Goal: Task Accomplishment & Management: Manage account settings

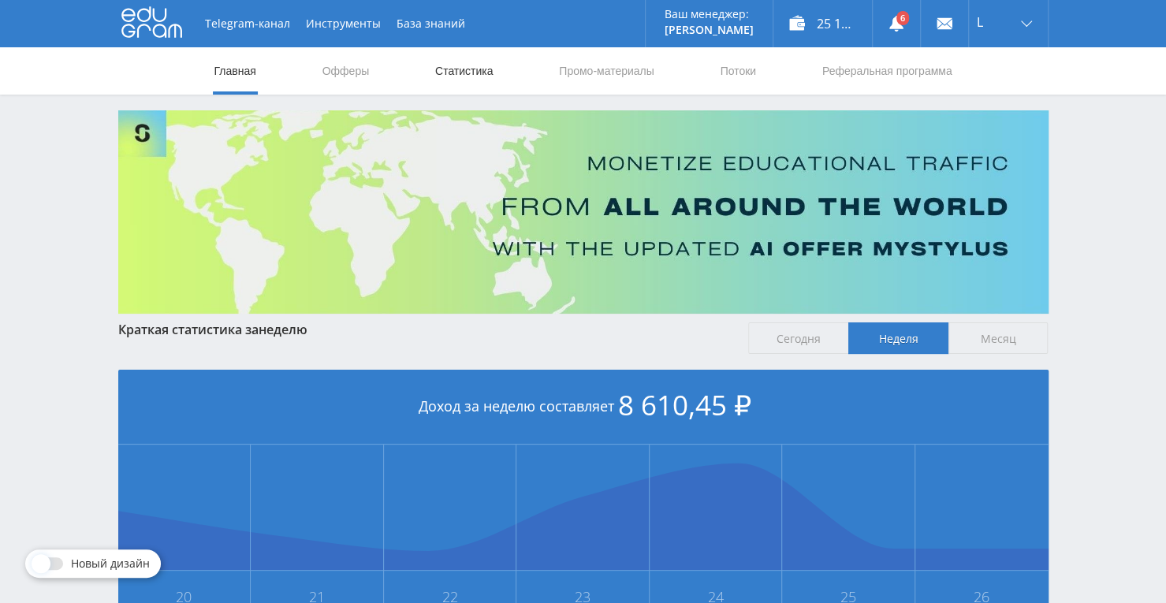
click at [449, 73] on link "Статистика" at bounding box center [464, 70] width 61 height 47
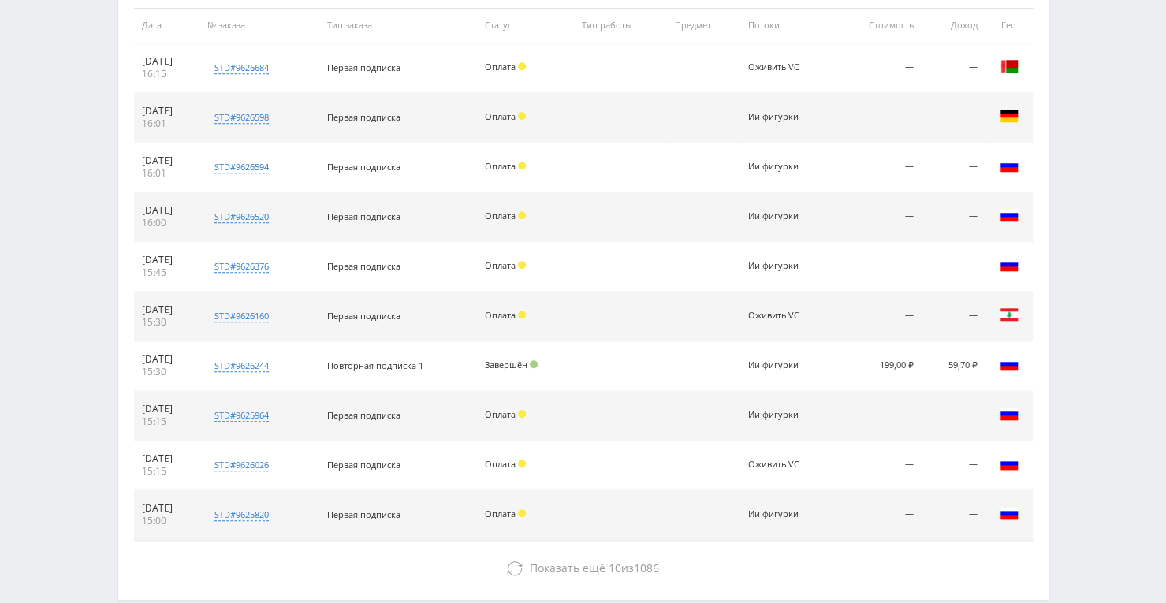
scroll to position [559, 0]
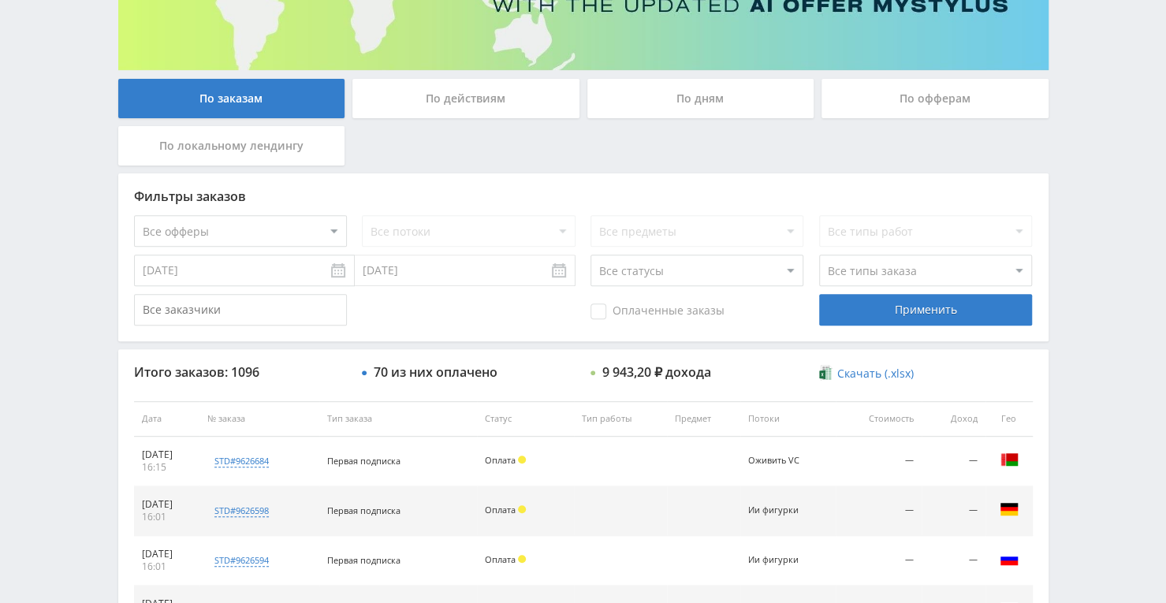
click at [684, 100] on div "По дням" at bounding box center [700, 98] width 227 height 39
click at [0, 0] on input "По дням" at bounding box center [0, 0] width 0 height 0
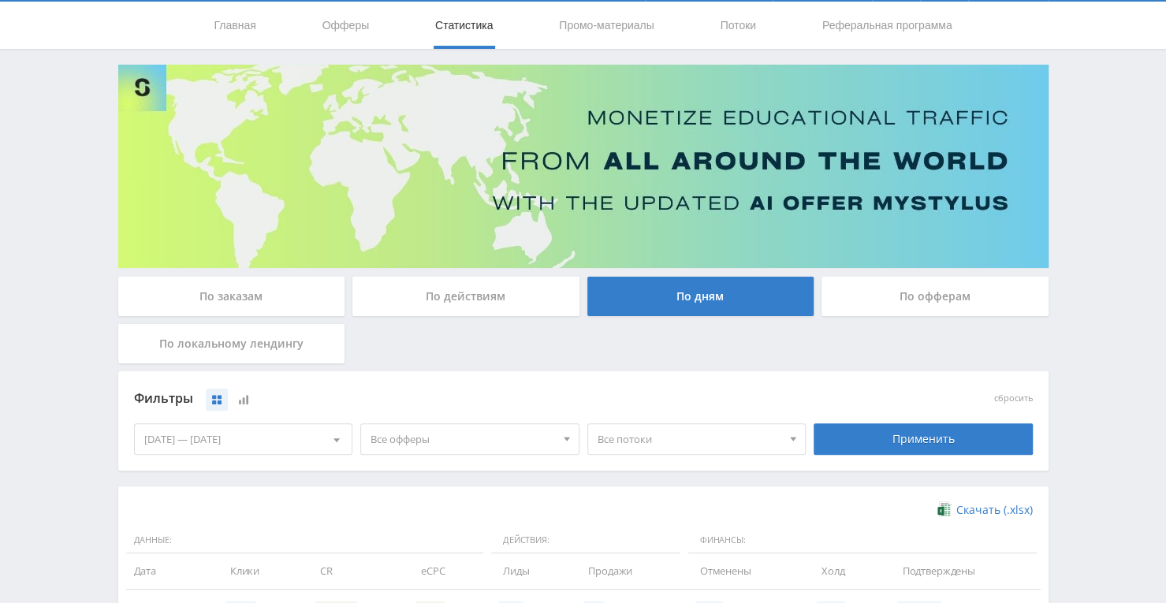
scroll to position [244, 0]
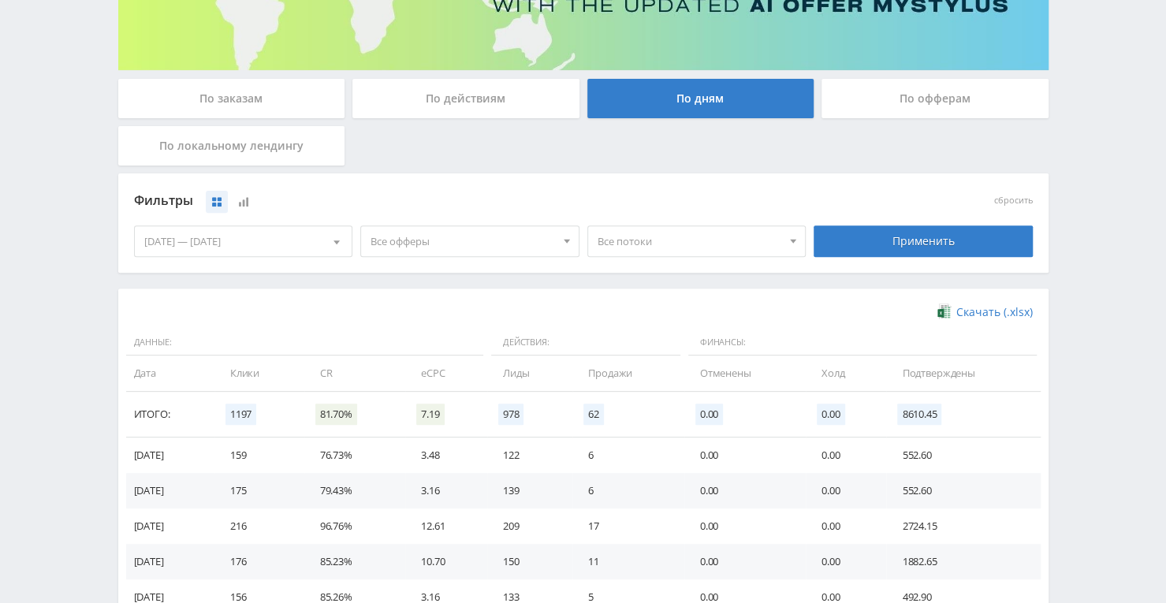
click at [278, 99] on div "По заказам" at bounding box center [231, 98] width 227 height 39
click at [0, 0] on input "По заказам" at bounding box center [0, 0] width 0 height 0
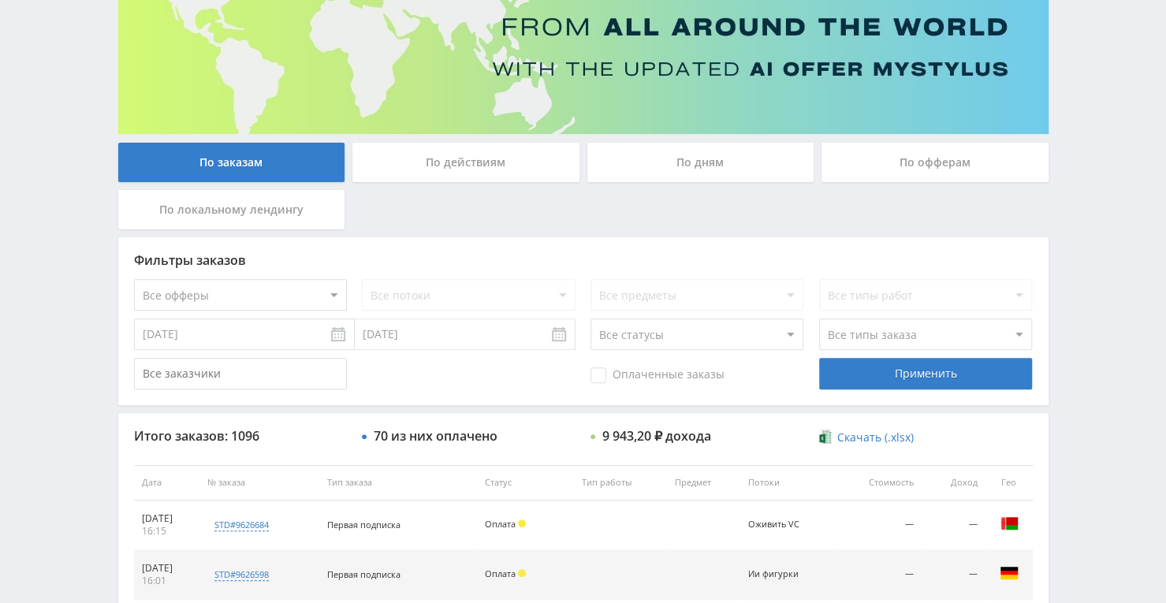
scroll to position [165, 0]
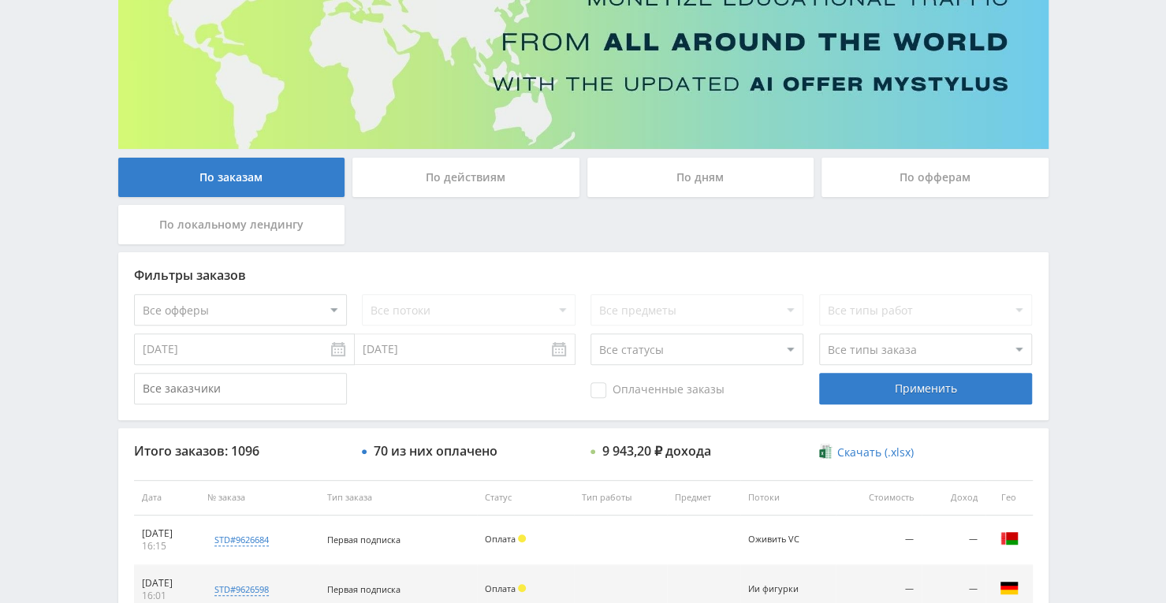
click at [366, 234] on div "По заказам По действиям По дням По офферам По локальному лендингу" at bounding box center [583, 205] width 938 height 95
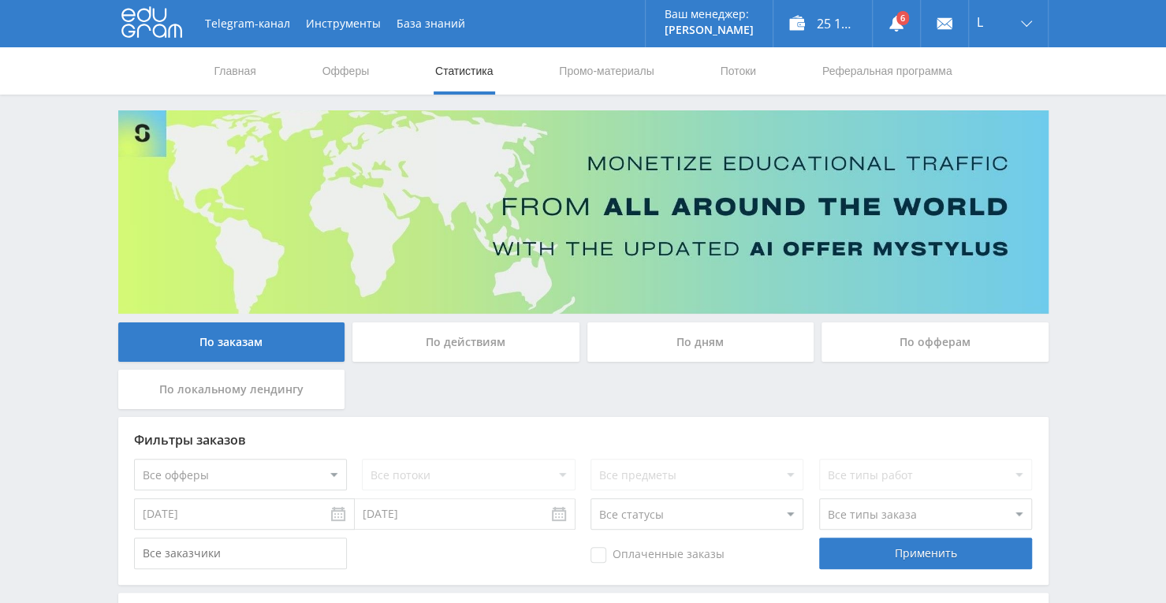
click at [712, 65] on nav "Главная Офферы Статистика Промо-материалы Потоки Реферальная программа" at bounding box center [583, 70] width 741 height 47
click at [733, 75] on link "Потоки" at bounding box center [737, 70] width 39 height 47
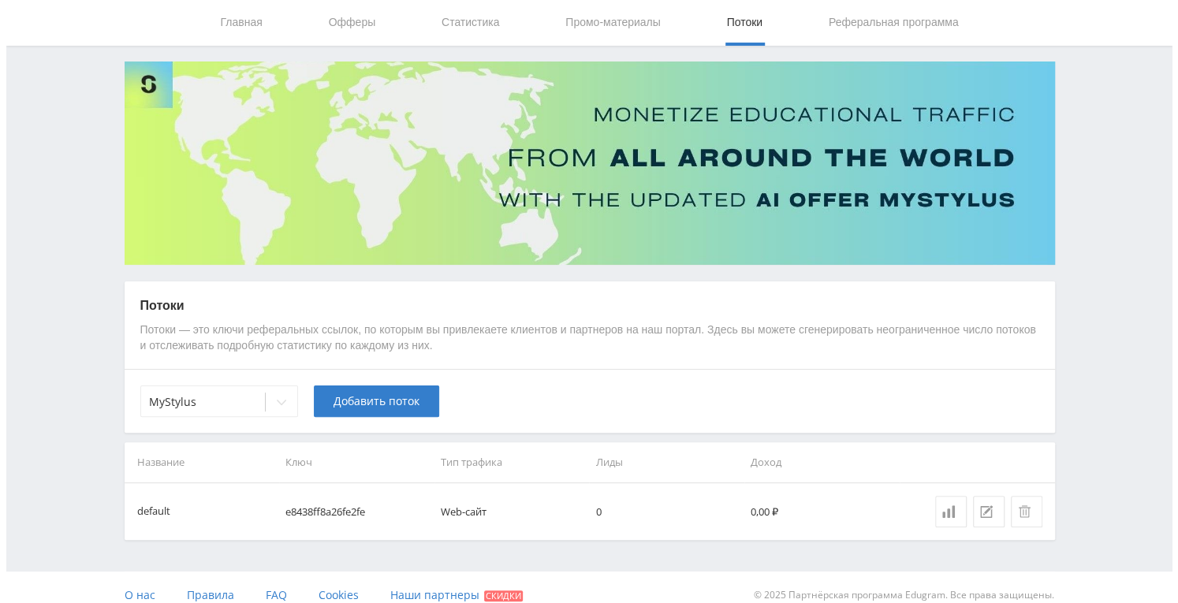
scroll to position [63, 0]
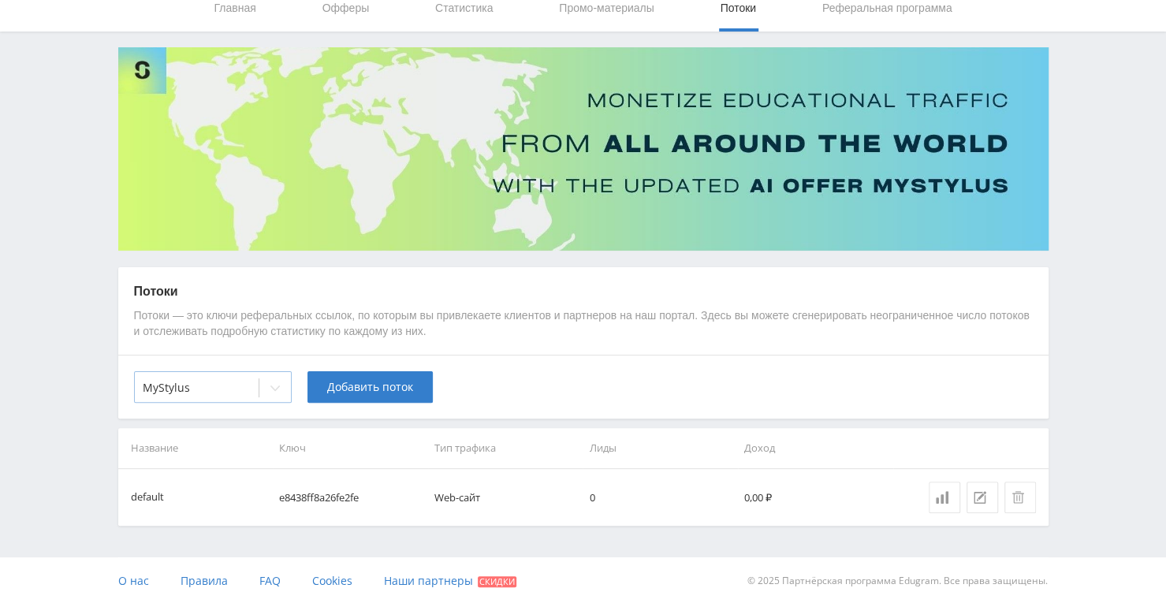
click at [267, 386] on div at bounding box center [275, 388] width 32 height 32
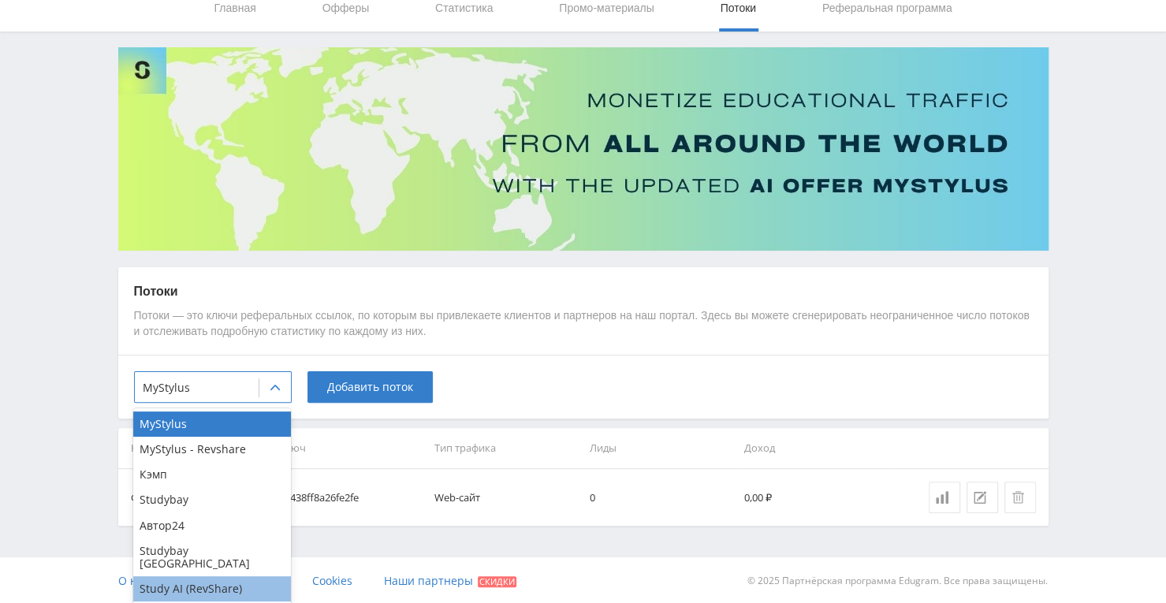
click at [206, 581] on div "Study AI (RevShare)" at bounding box center [212, 588] width 158 height 25
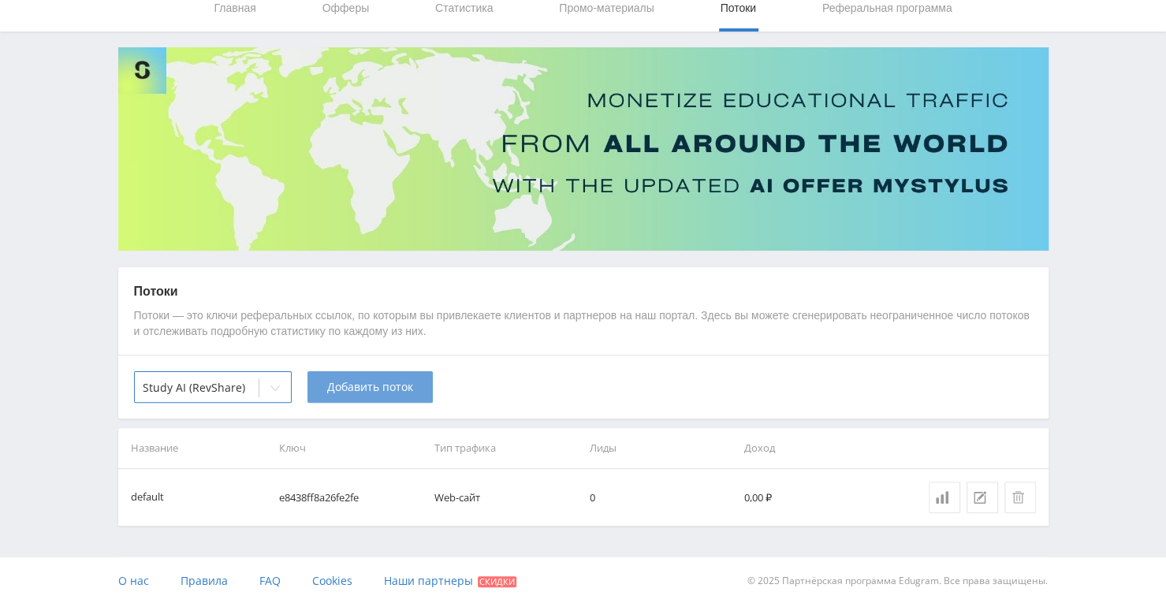
click at [397, 397] on button "Добавить поток" at bounding box center [369, 387] width 125 height 32
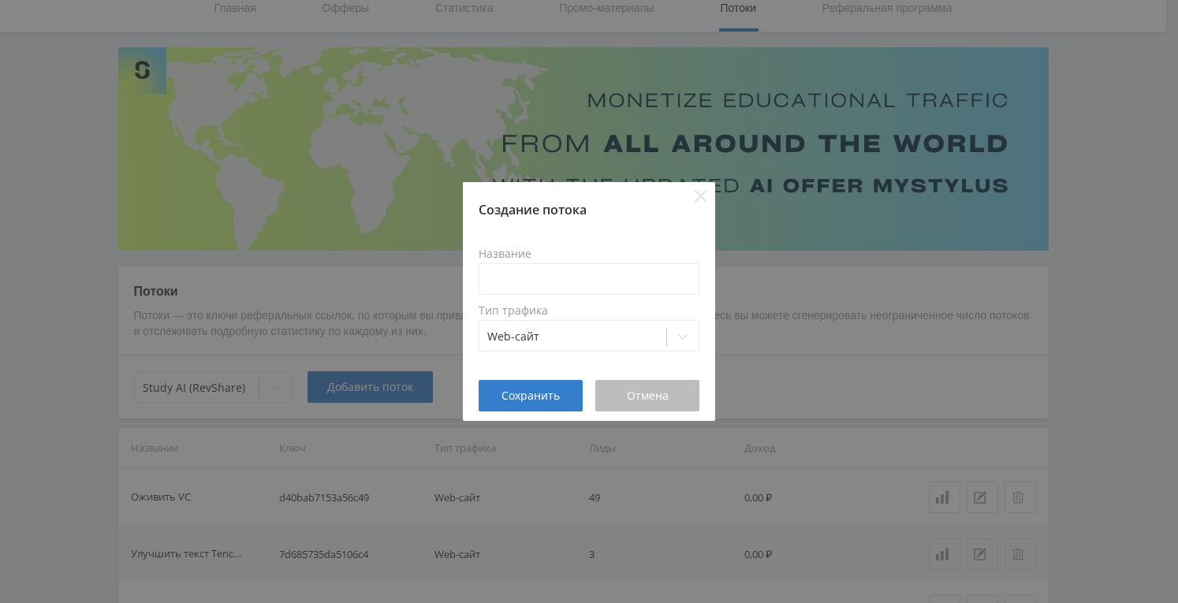
click at [638, 389] on span "Отмена" at bounding box center [648, 395] width 42 height 13
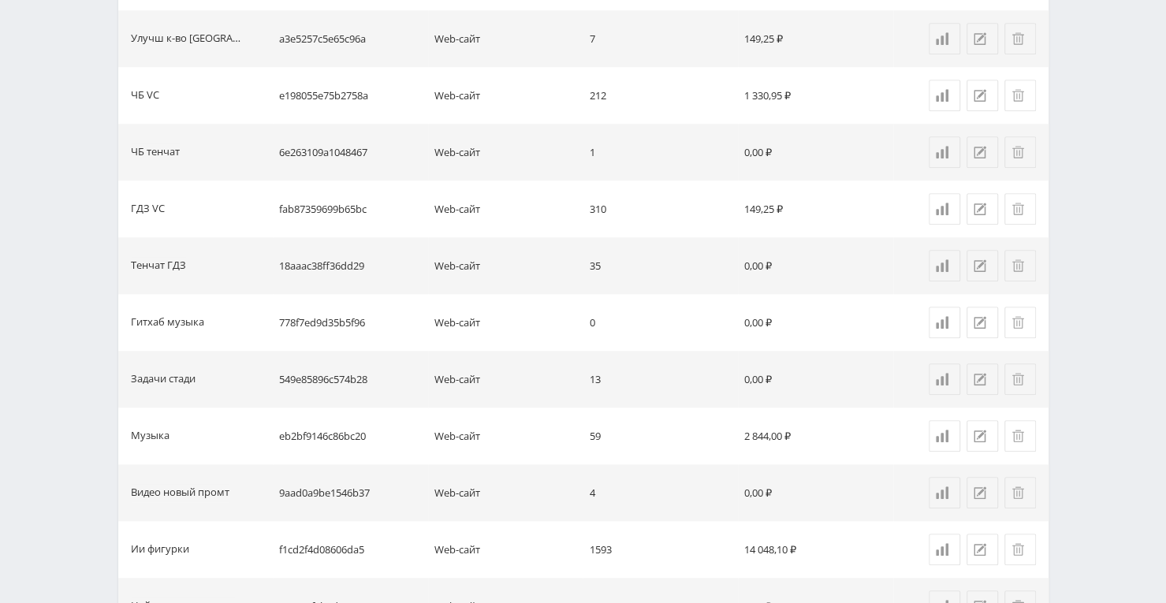
scroll to position [694, 0]
drag, startPoint x: 921, startPoint y: 0, endPoint x: 507, endPoint y: 370, distance: 555.0
click at [507, 370] on td "Web-сайт" at bounding box center [505, 377] width 155 height 57
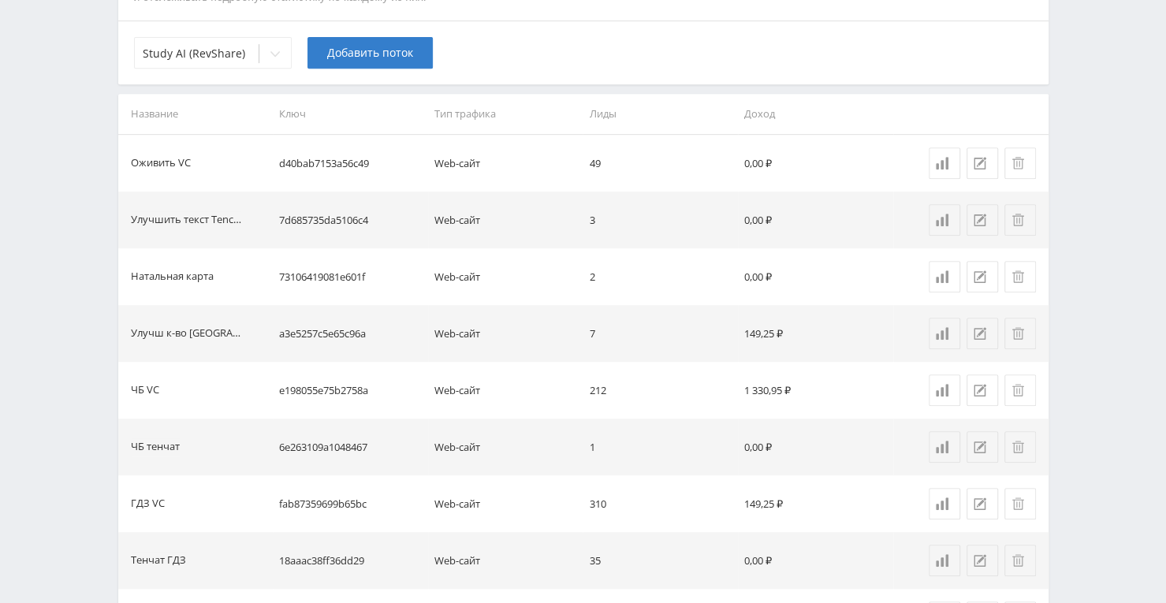
scroll to position [319, 0]
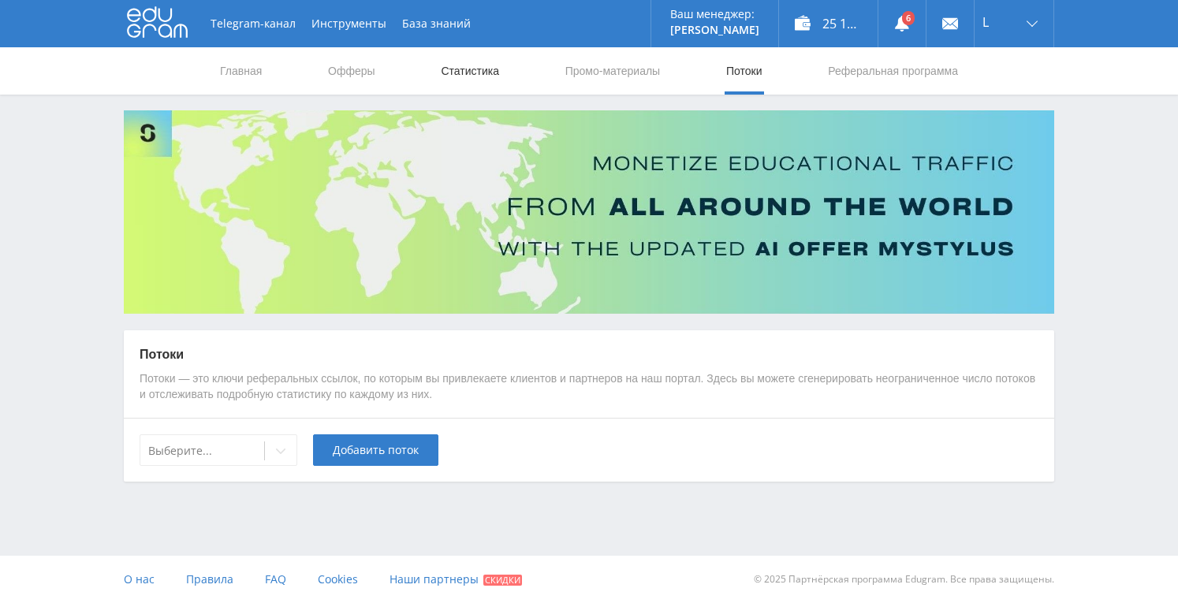
click at [469, 61] on link "Статистика" at bounding box center [469, 70] width 61 height 47
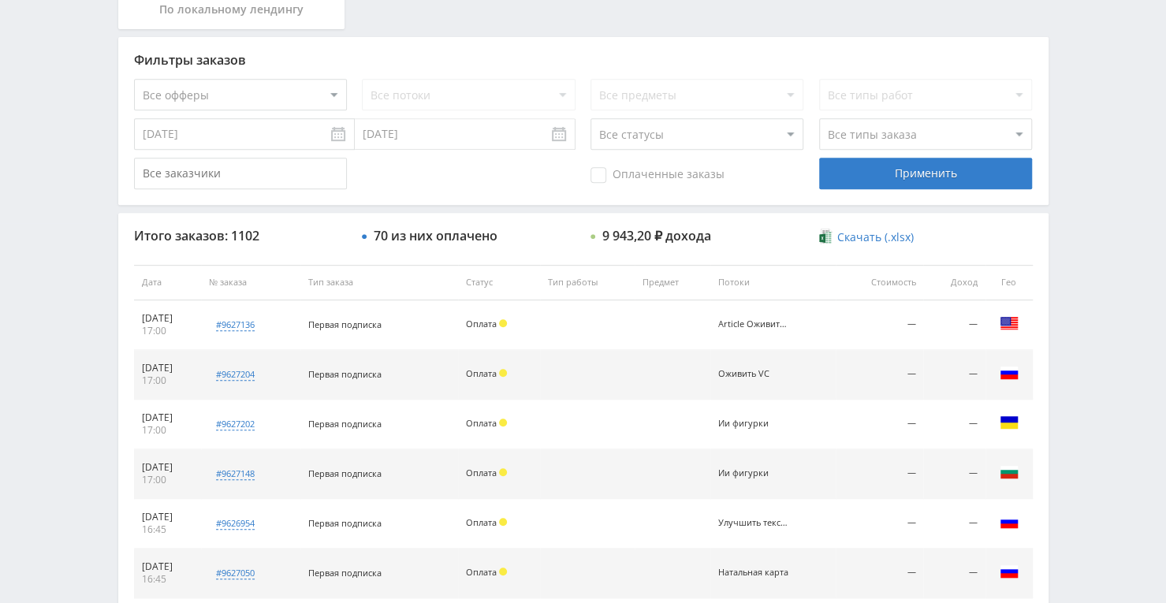
scroll to position [366, 0]
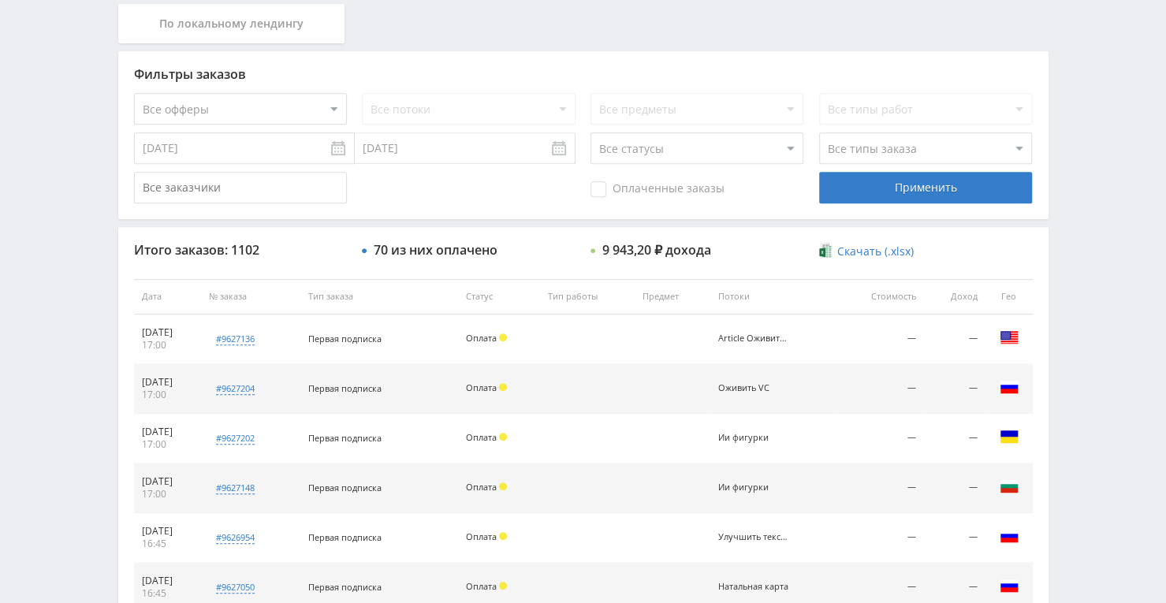
click at [308, 113] on select "Все офферы" at bounding box center [240, 109] width 213 height 32
click at [323, 106] on select "Все офферы" at bounding box center [240, 109] width 213 height 32
click at [328, 111] on select "Все офферы" at bounding box center [240, 109] width 213 height 32
click at [134, 93] on select "Все офферы" at bounding box center [240, 109] width 213 height 32
click at [881, 149] on select "Все типы заказа Ребилл Новый заказ" at bounding box center [925, 148] width 213 height 32
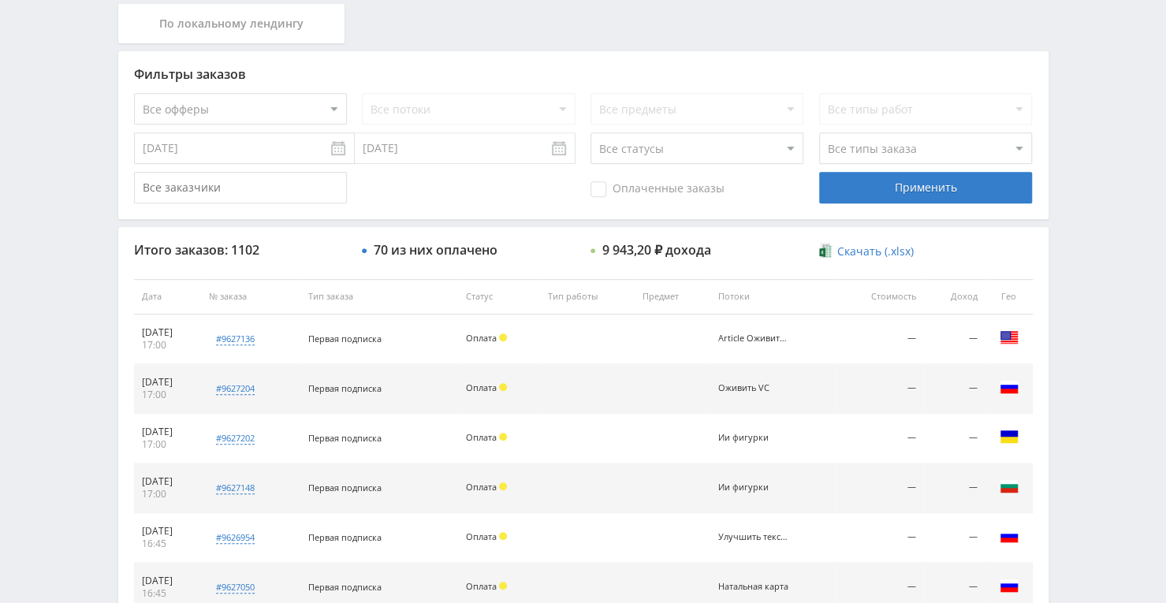
click at [881, 149] on select "Все типы заказа Ребилл Новый заказ" at bounding box center [925, 148] width 213 height 32
click at [749, 110] on div "Все предметы" at bounding box center [697, 109] width 213 height 32
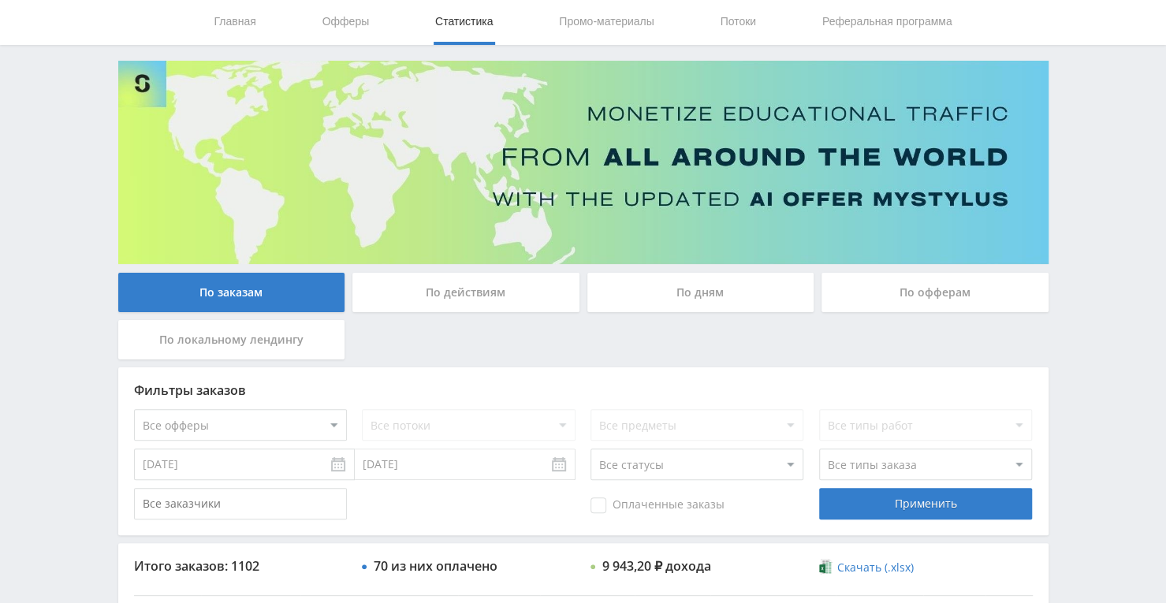
scroll to position [50, 0]
click at [727, 20] on link "Потоки" at bounding box center [737, 20] width 39 height 47
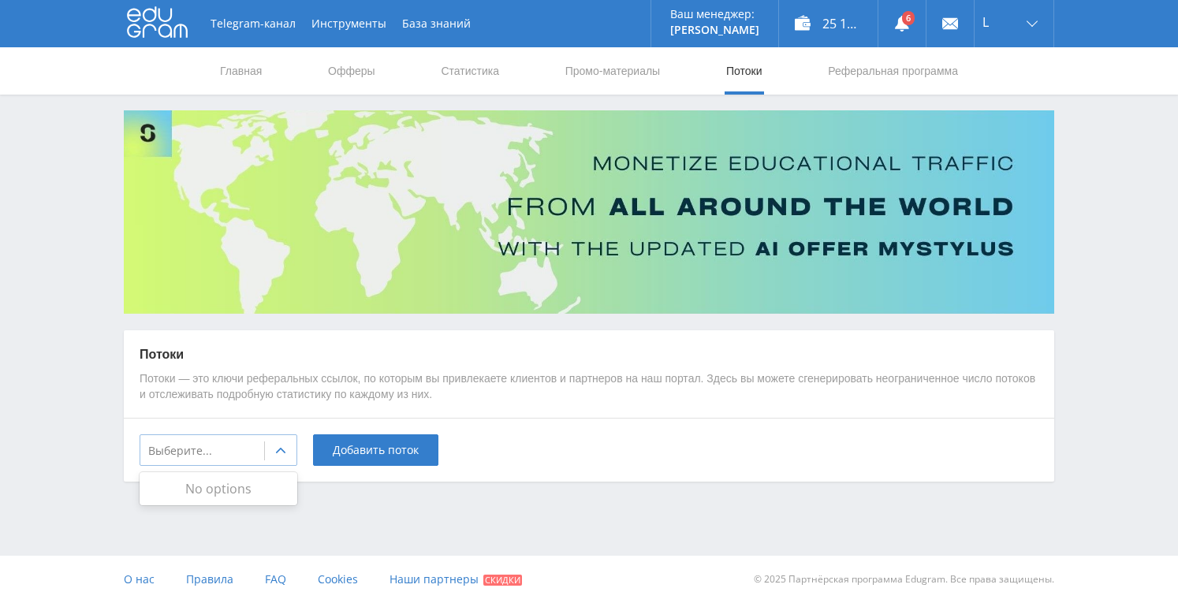
click at [285, 455] on icon at bounding box center [280, 451] width 13 height 13
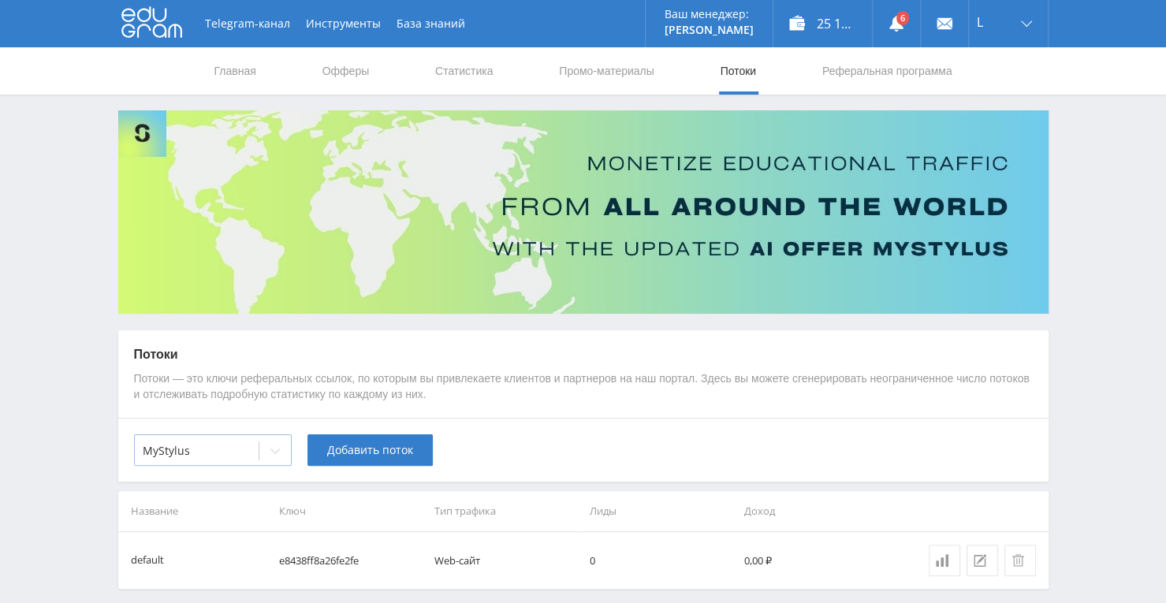
click at [269, 447] on icon at bounding box center [275, 451] width 13 height 13
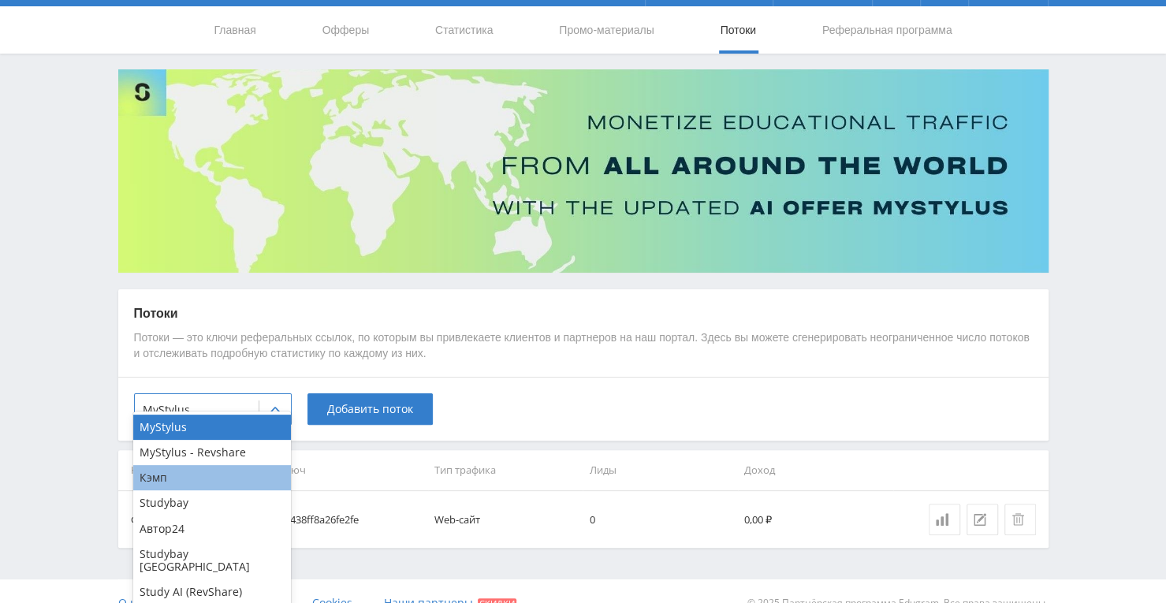
scroll to position [63, 0]
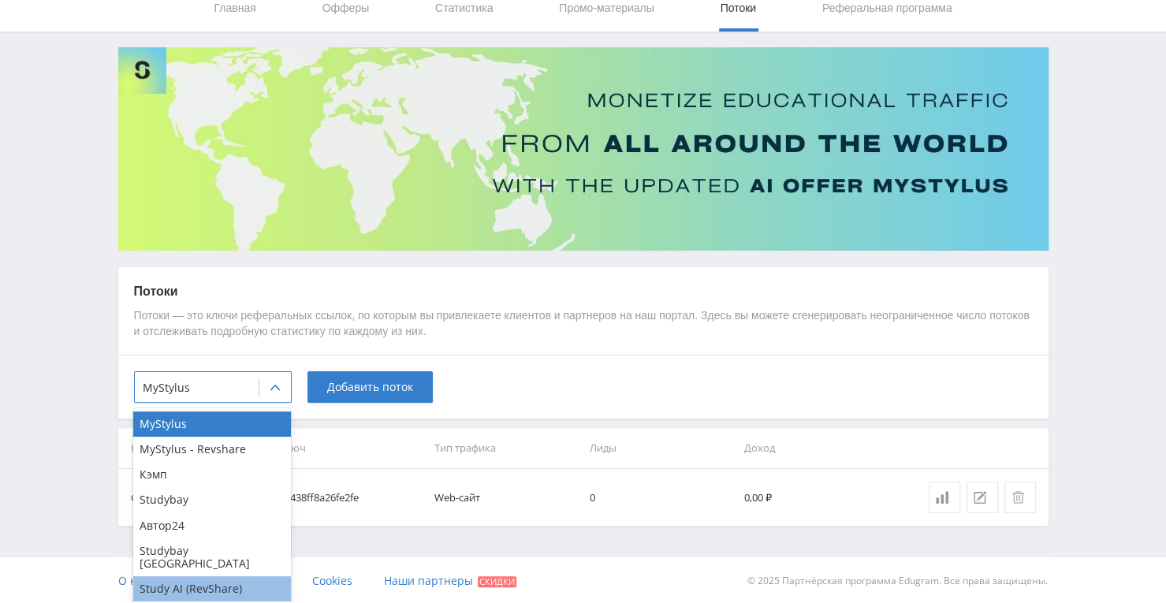
click at [228, 576] on div "Study AI (RevShare)" at bounding box center [212, 588] width 158 height 25
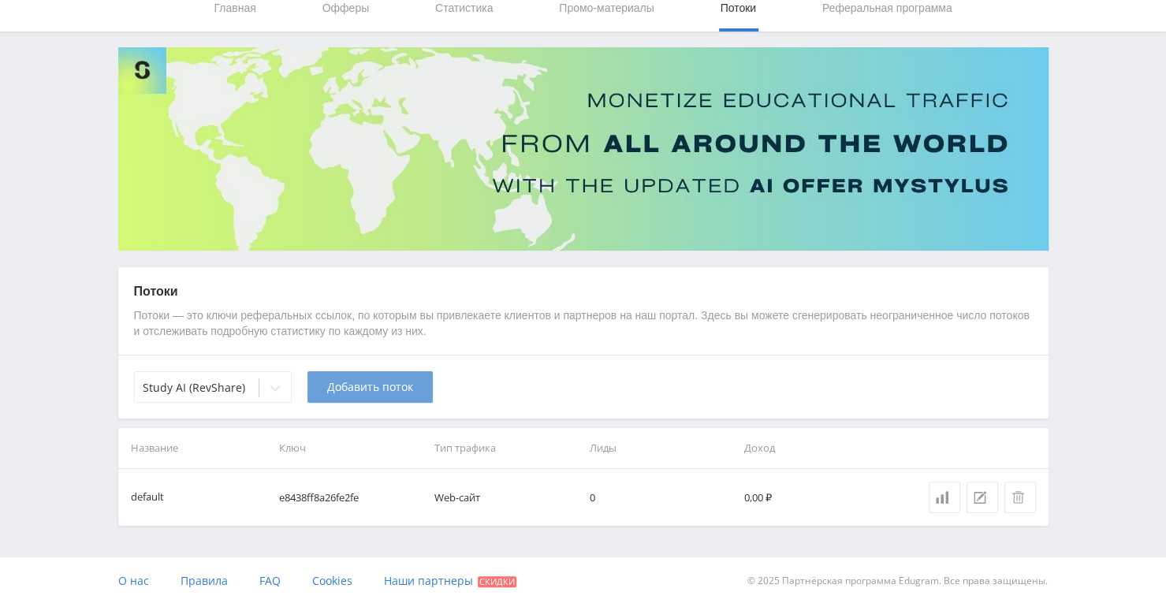
click at [355, 381] on span "Добавить поток" at bounding box center [370, 387] width 86 height 13
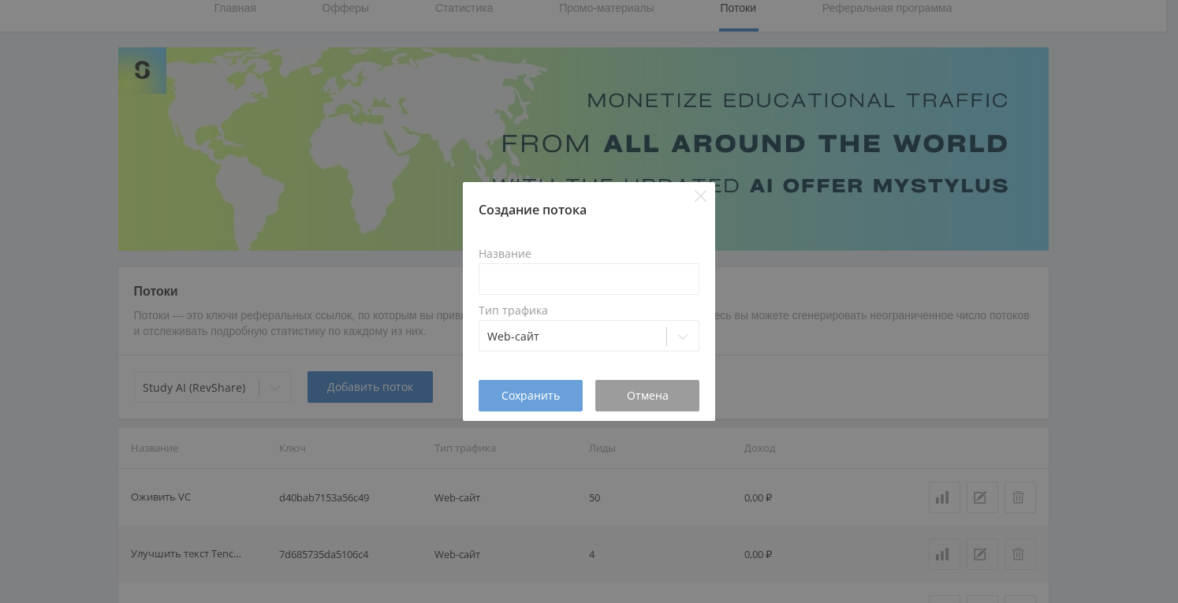
click at [550, 392] on span "Сохранить" at bounding box center [530, 395] width 58 height 13
click at [617, 403] on button "Отмена" at bounding box center [647, 396] width 104 height 32
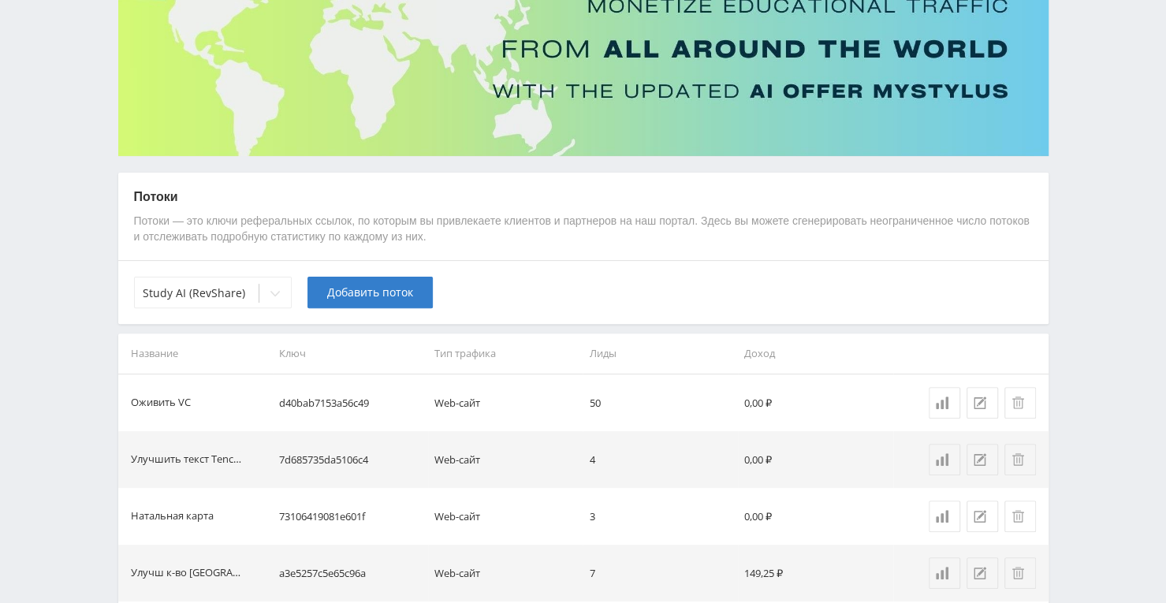
scroll to position [0, 0]
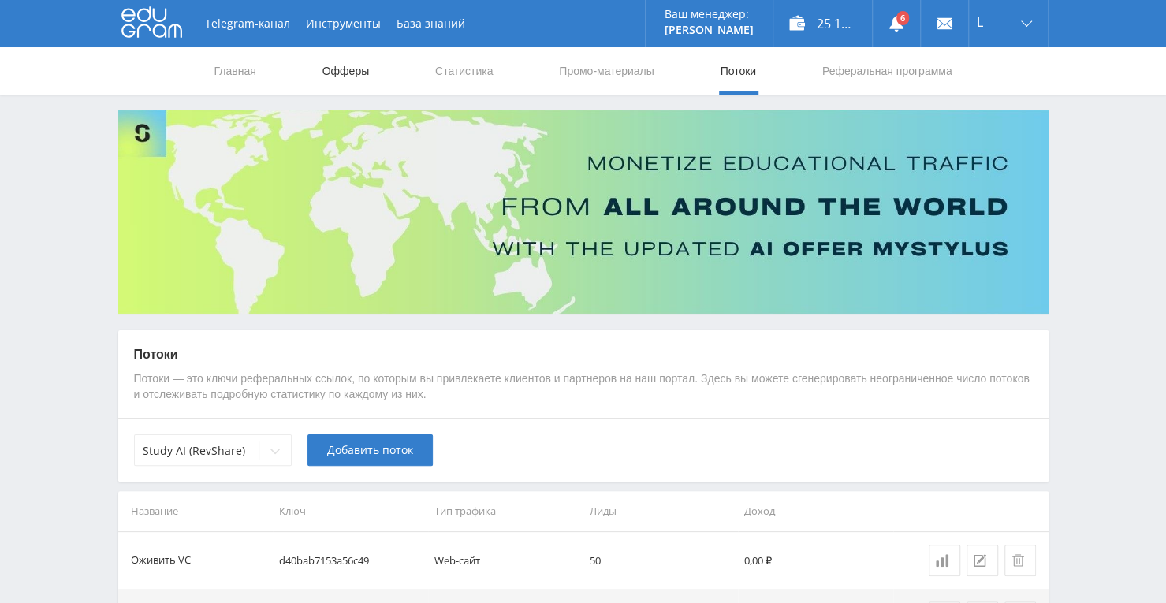
click at [352, 67] on link "Офферы" at bounding box center [346, 70] width 50 height 47
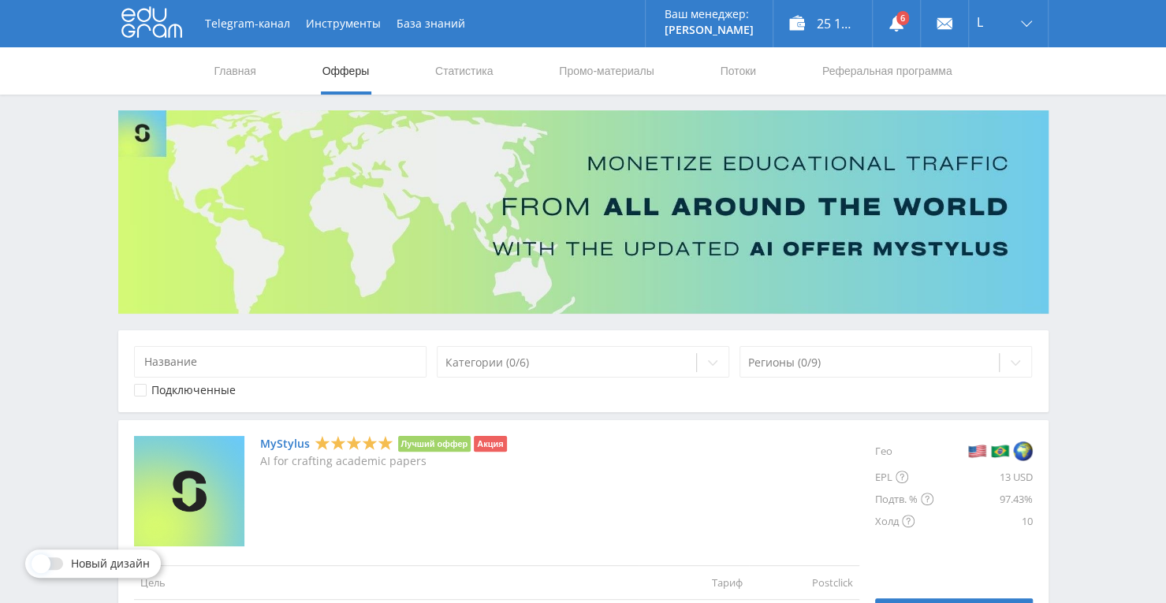
click at [427, 72] on nav "Главная Офферы Статистика Промо-материалы Потоки Реферальная программа" at bounding box center [583, 70] width 741 height 47
click at [443, 69] on link "Статистика" at bounding box center [464, 70] width 61 height 47
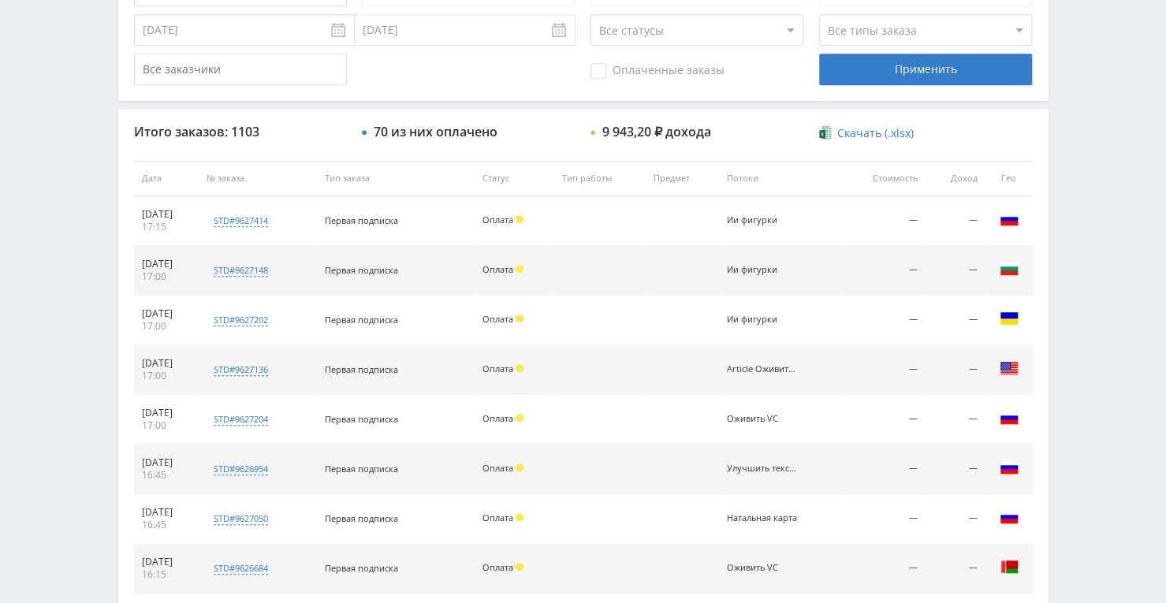
scroll to position [552, 0]
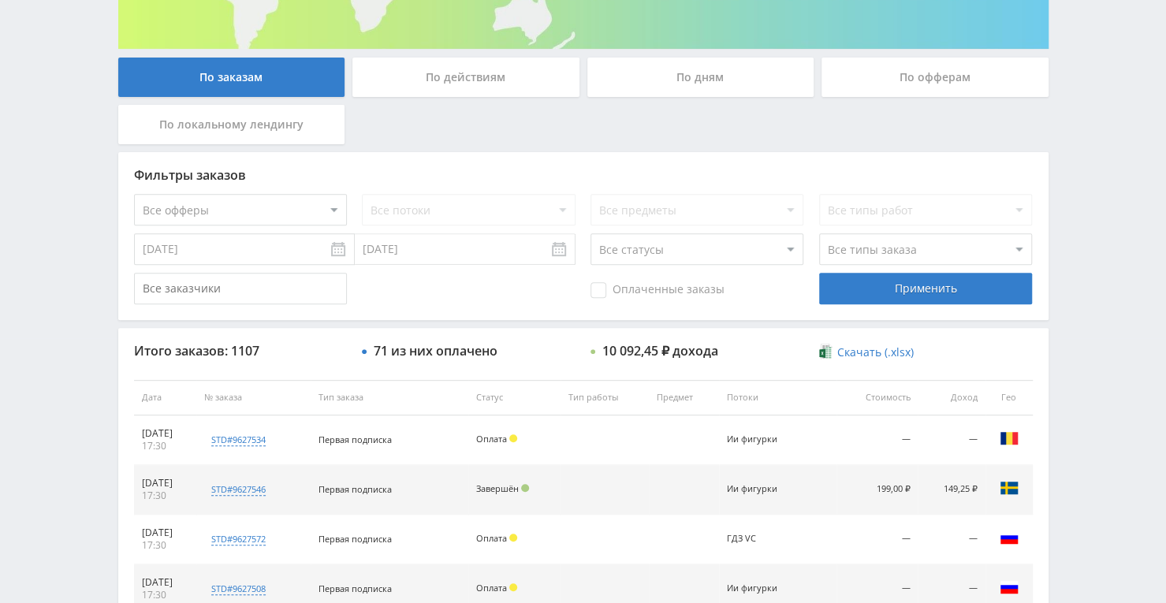
scroll to position [237, 0]
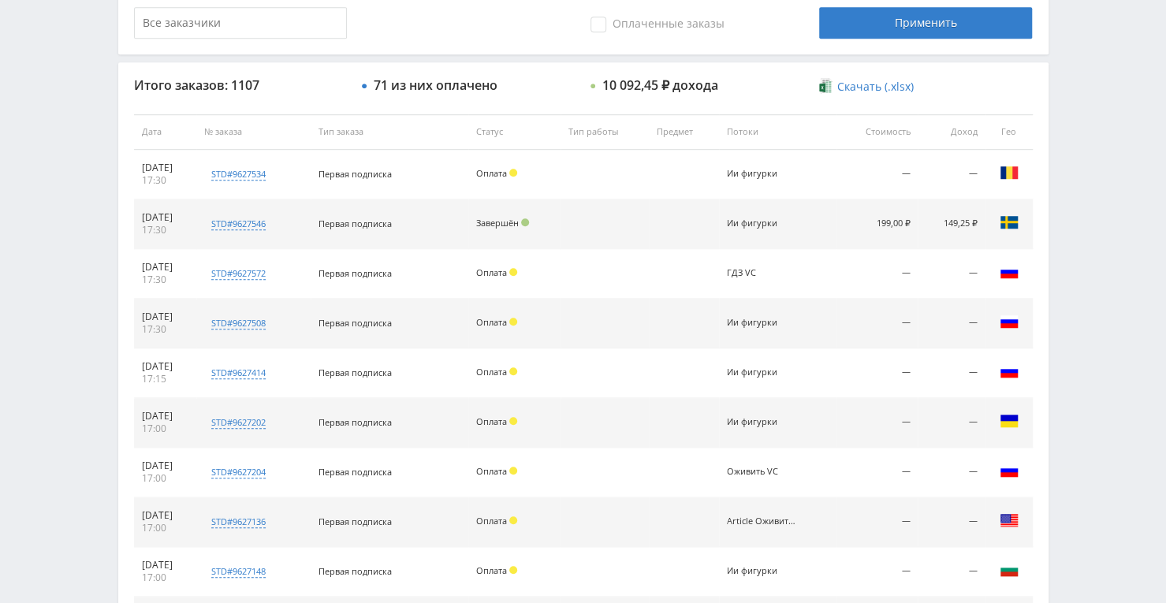
scroll to position [315, 0]
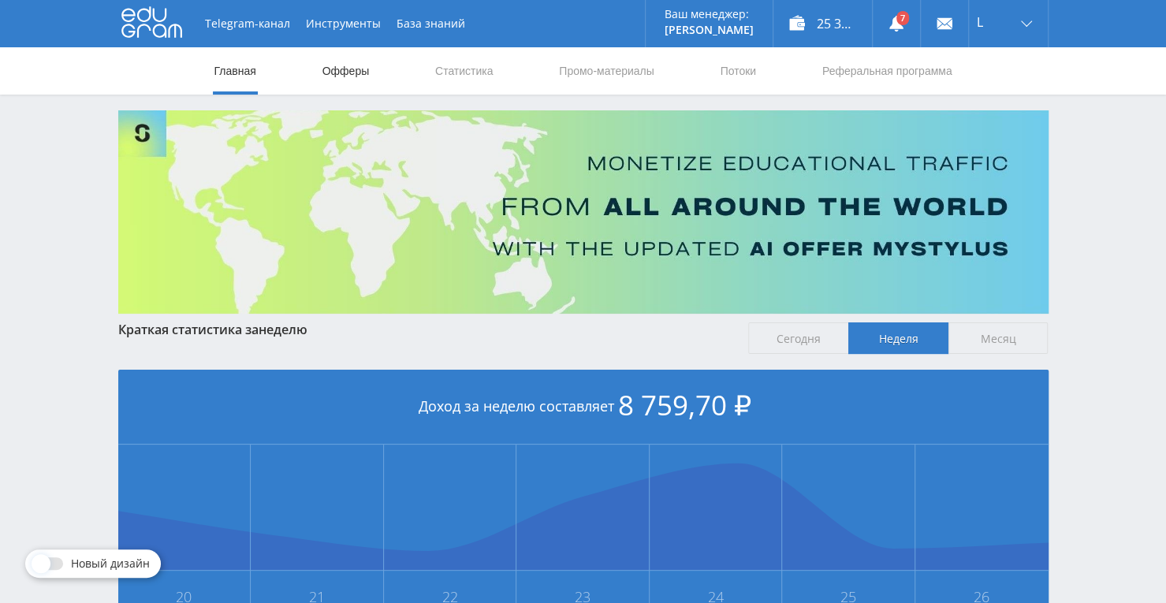
click at [352, 67] on link "Офферы" at bounding box center [346, 70] width 50 height 47
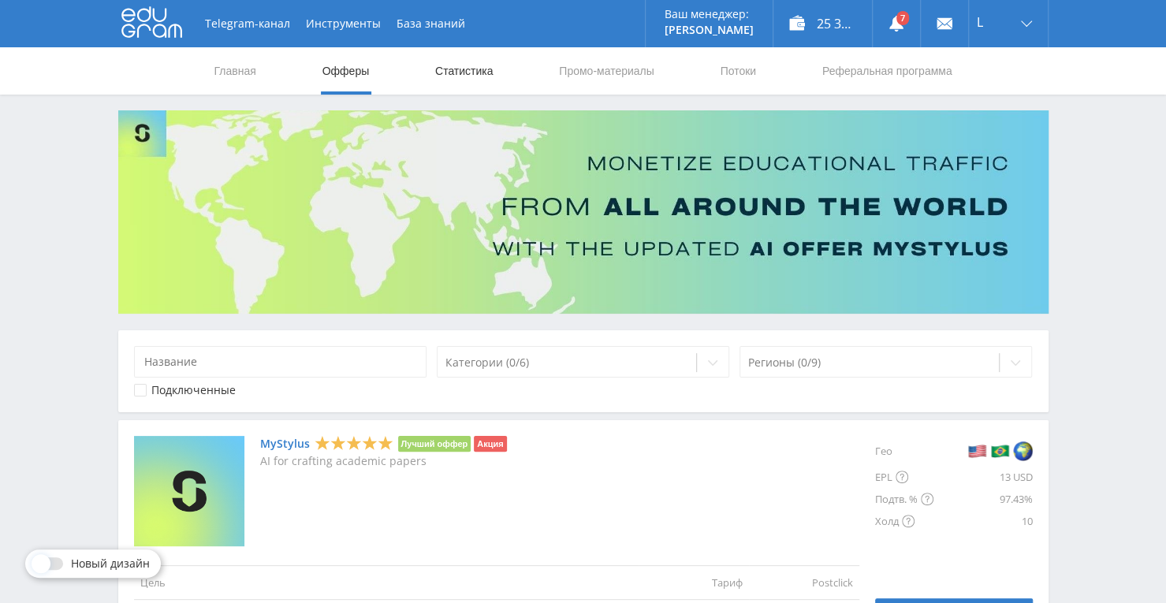
click at [468, 83] on link "Статистика" at bounding box center [464, 70] width 61 height 47
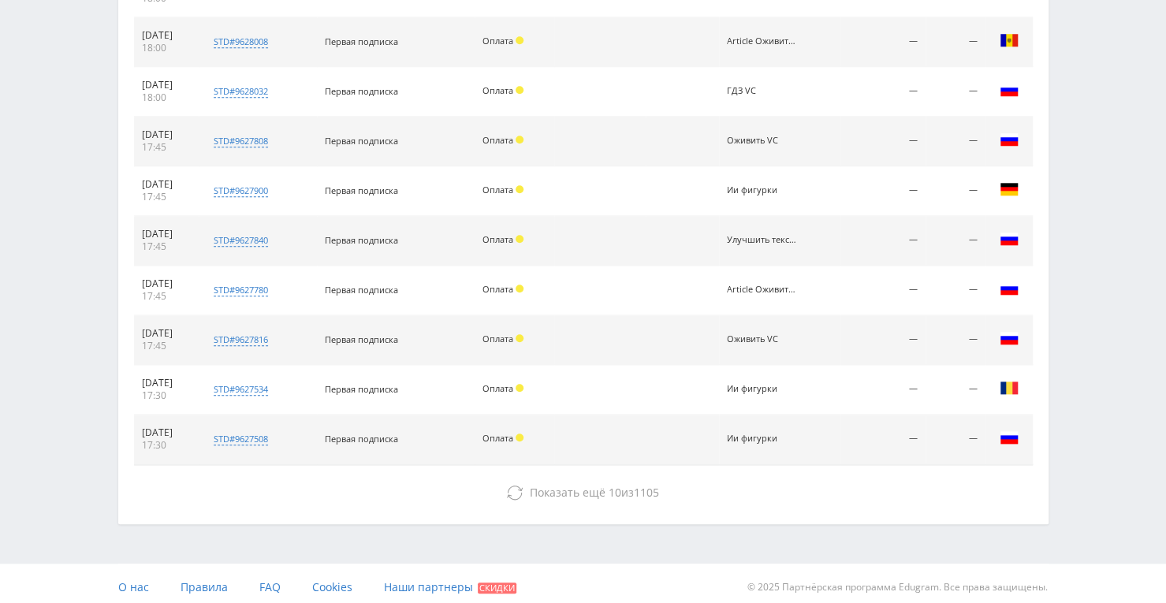
scroll to position [717, 0]
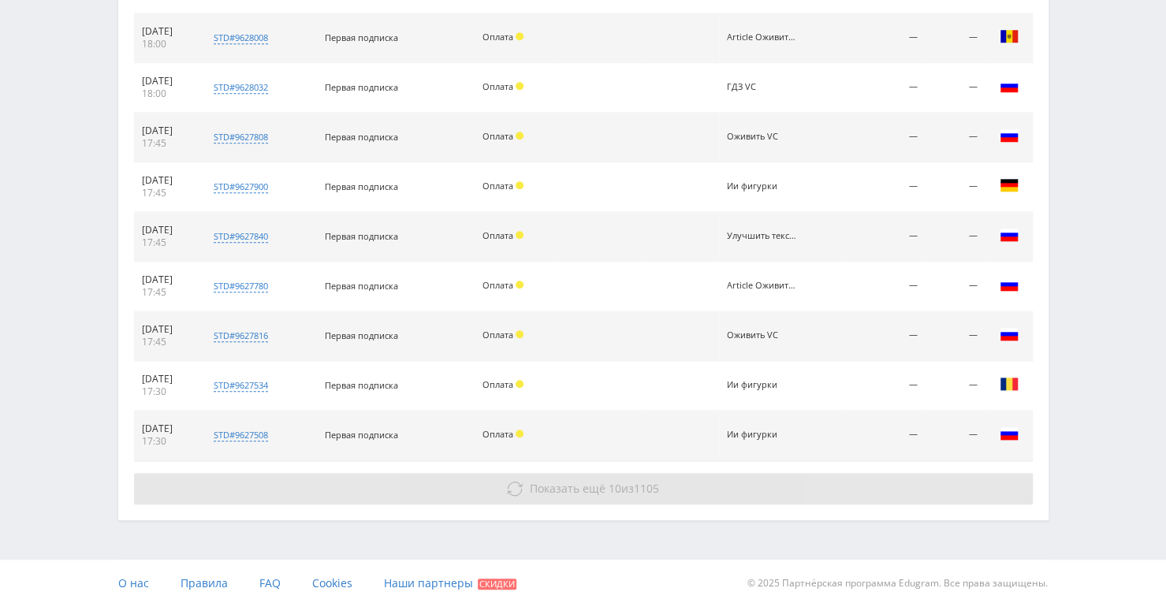
click at [546, 489] on span "Показать ещё" at bounding box center [568, 488] width 76 height 15
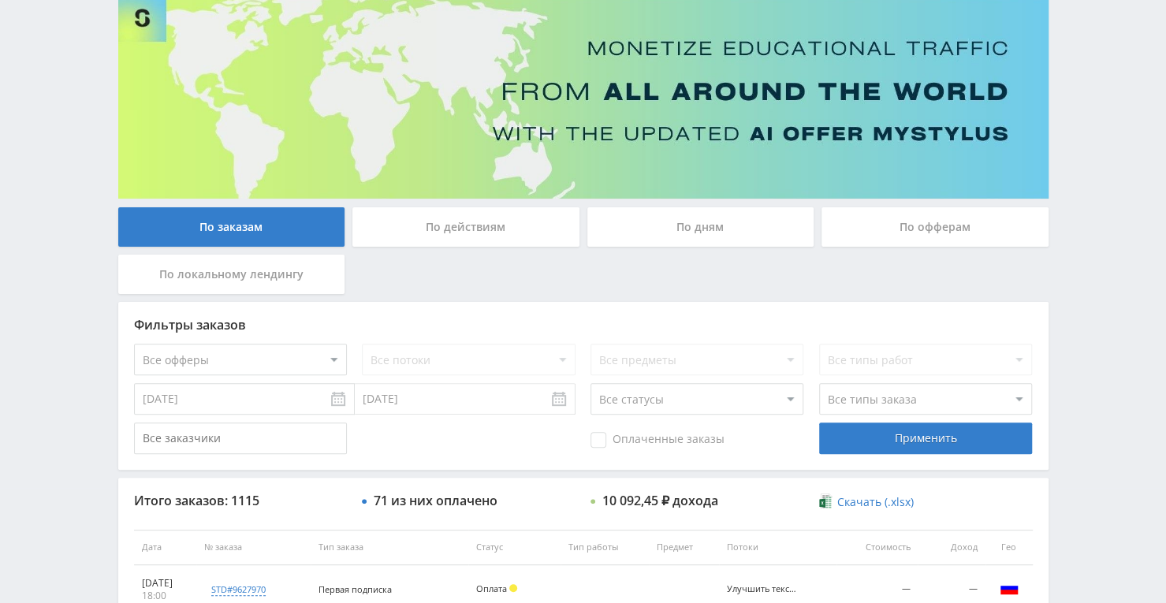
scroll to position [7, 0]
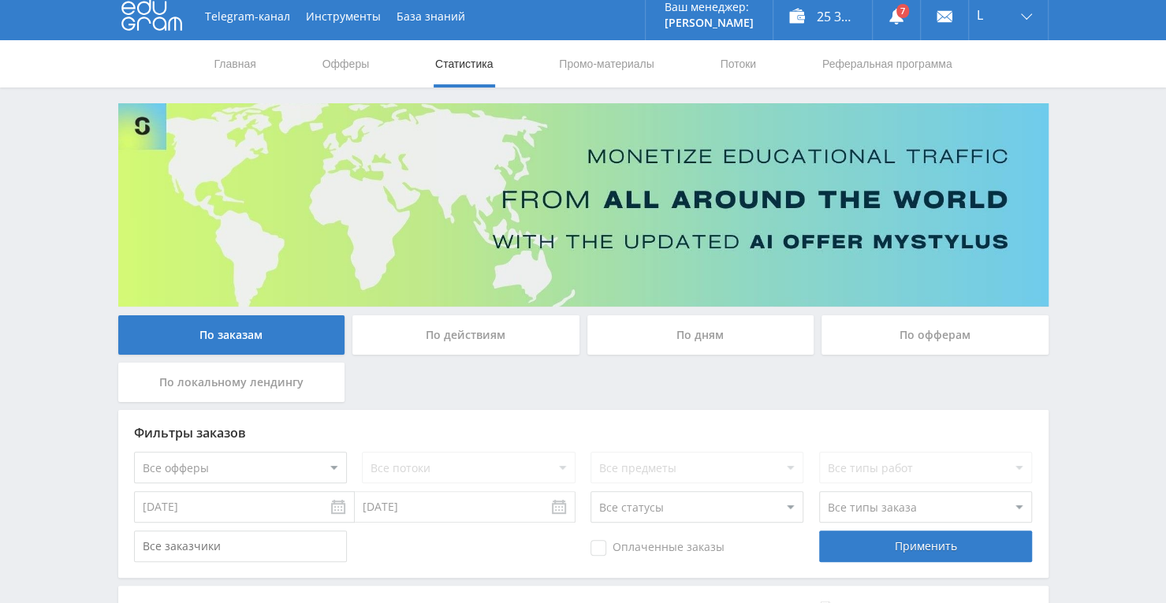
click at [618, 346] on div "По дням" at bounding box center [700, 334] width 227 height 39
click at [0, 0] on input "По дням" at bounding box center [0, 0] width 0 height 0
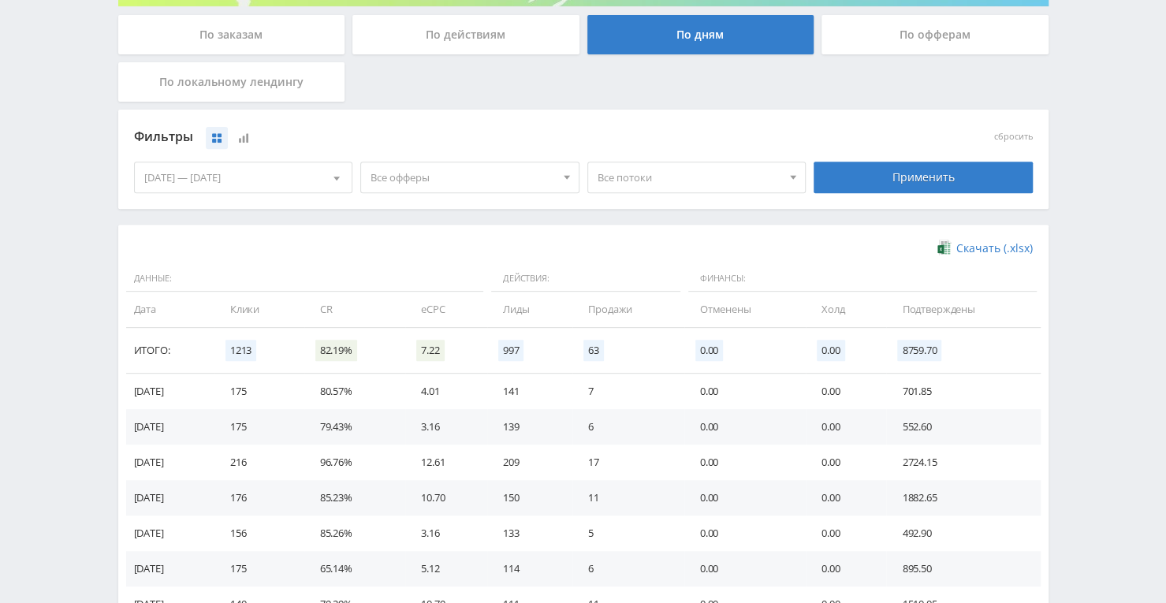
scroll to position [322, 0]
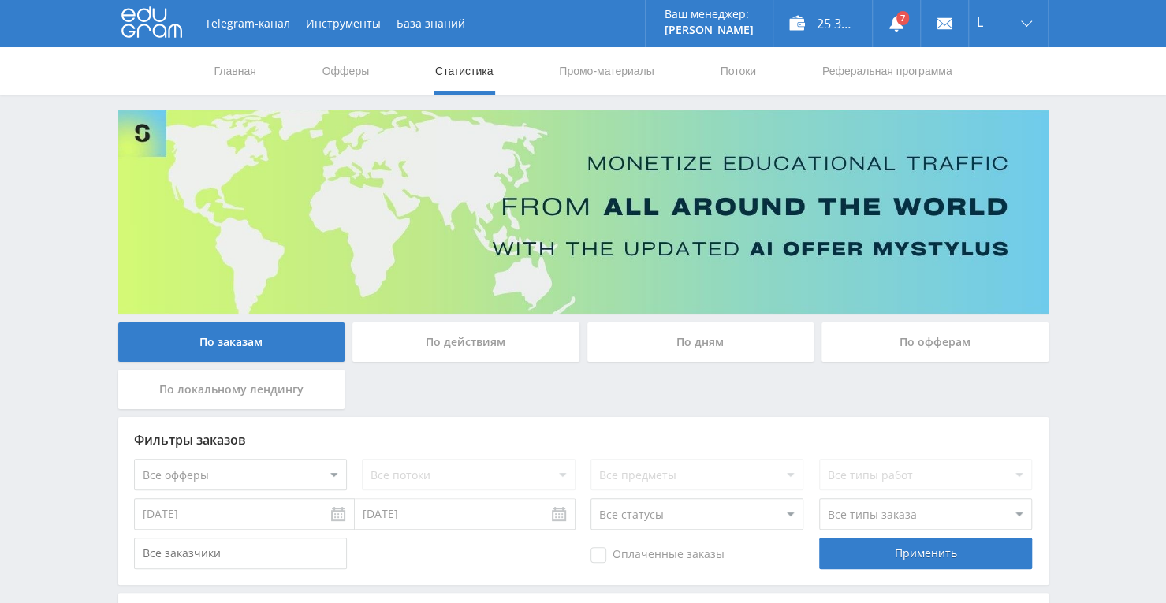
click at [658, 332] on div "По дням" at bounding box center [700, 341] width 227 height 39
click at [0, 0] on input "По дням" at bounding box center [0, 0] width 0 height 0
click at [739, 65] on link "Потоки" at bounding box center [737, 70] width 39 height 47
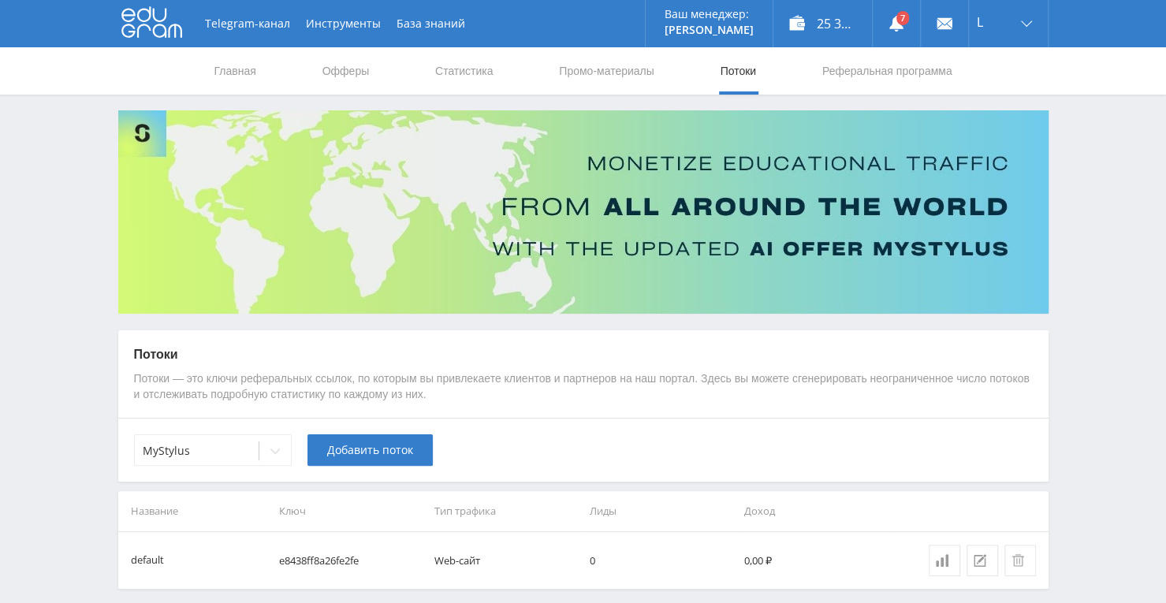
click at [291, 447] on div "MyStylus Добавить поток" at bounding box center [583, 450] width 930 height 64
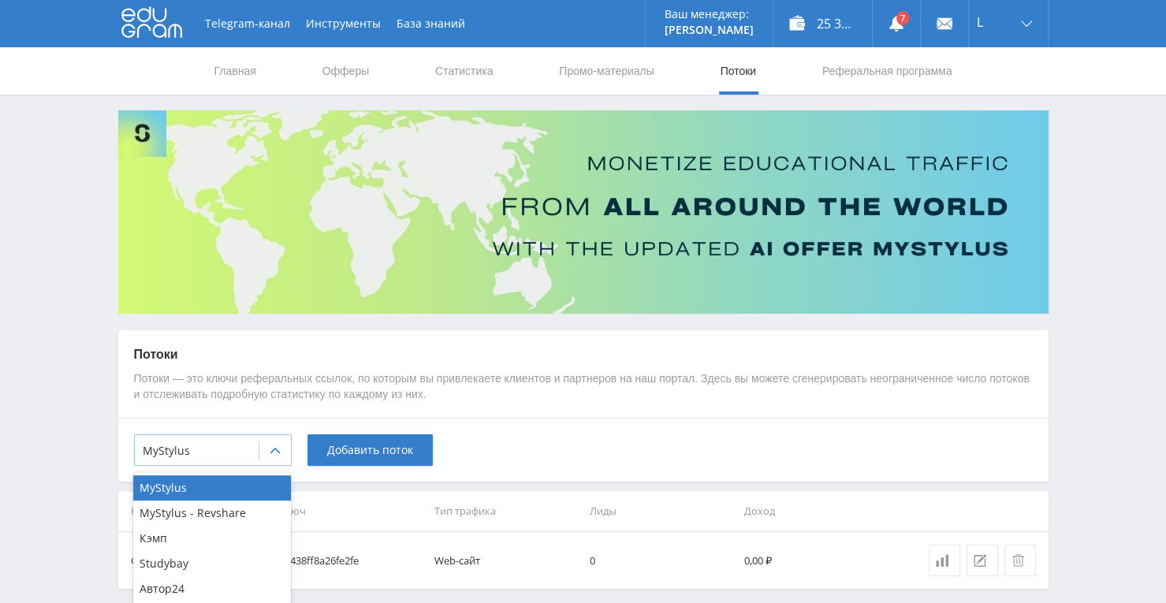
click at [281, 449] on icon at bounding box center [275, 451] width 13 height 13
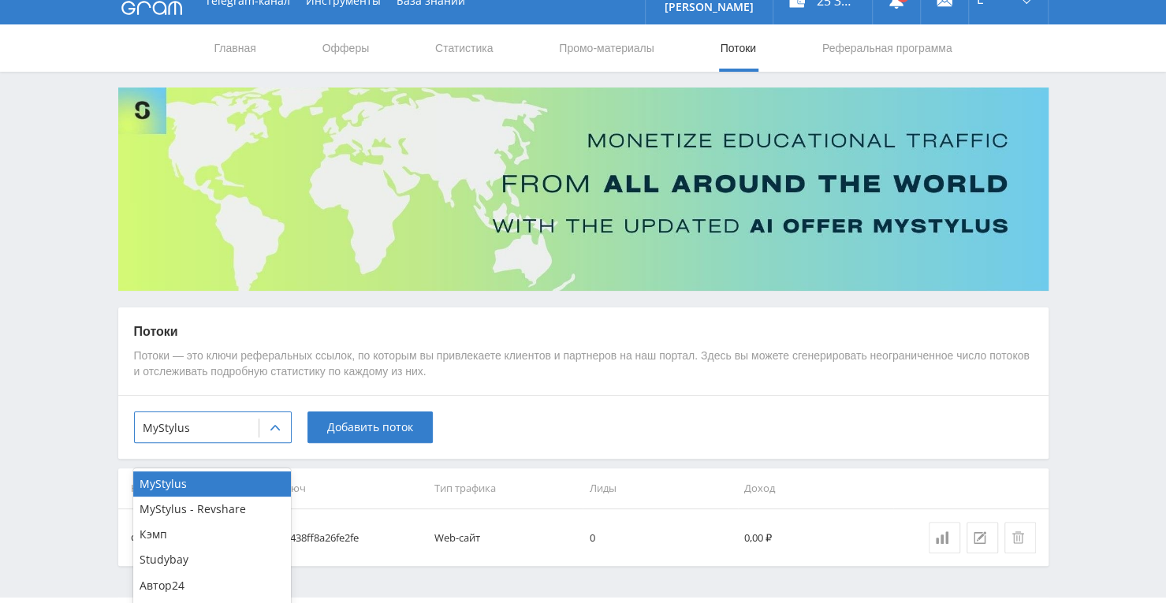
scroll to position [63, 0]
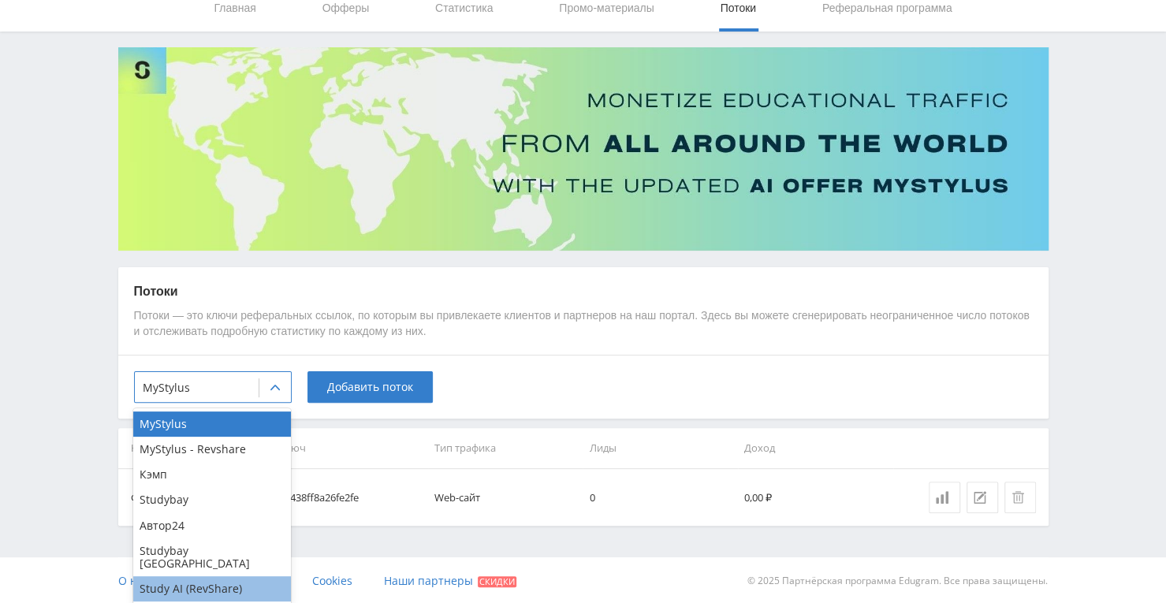
click at [248, 576] on div "Study AI (RevShare)" at bounding box center [212, 588] width 158 height 25
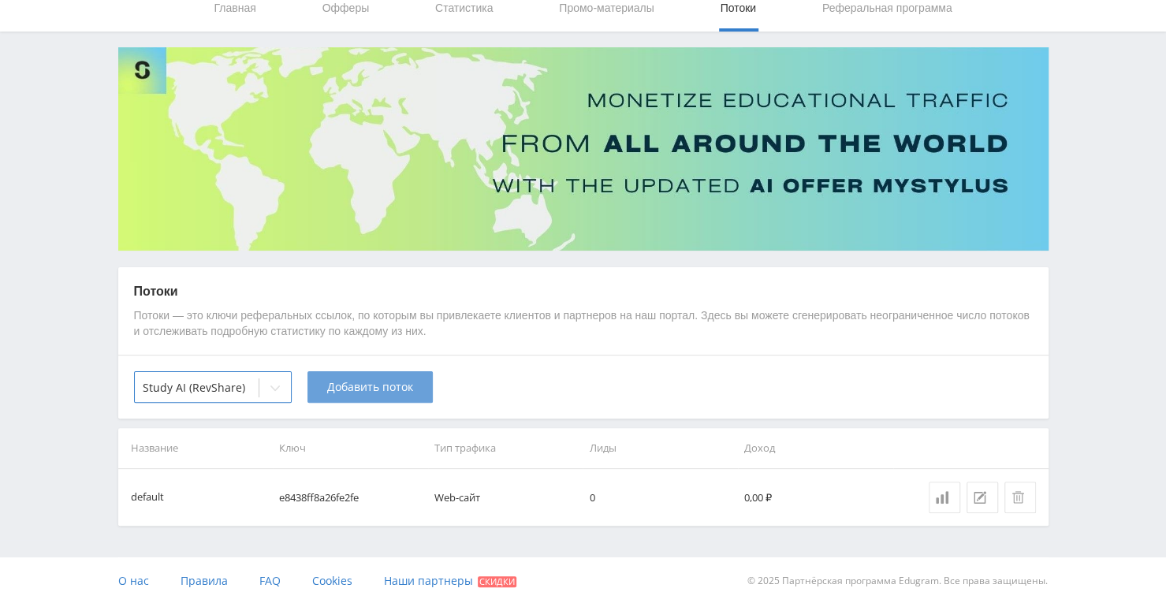
click at [369, 373] on button "Добавить поток" at bounding box center [369, 387] width 125 height 32
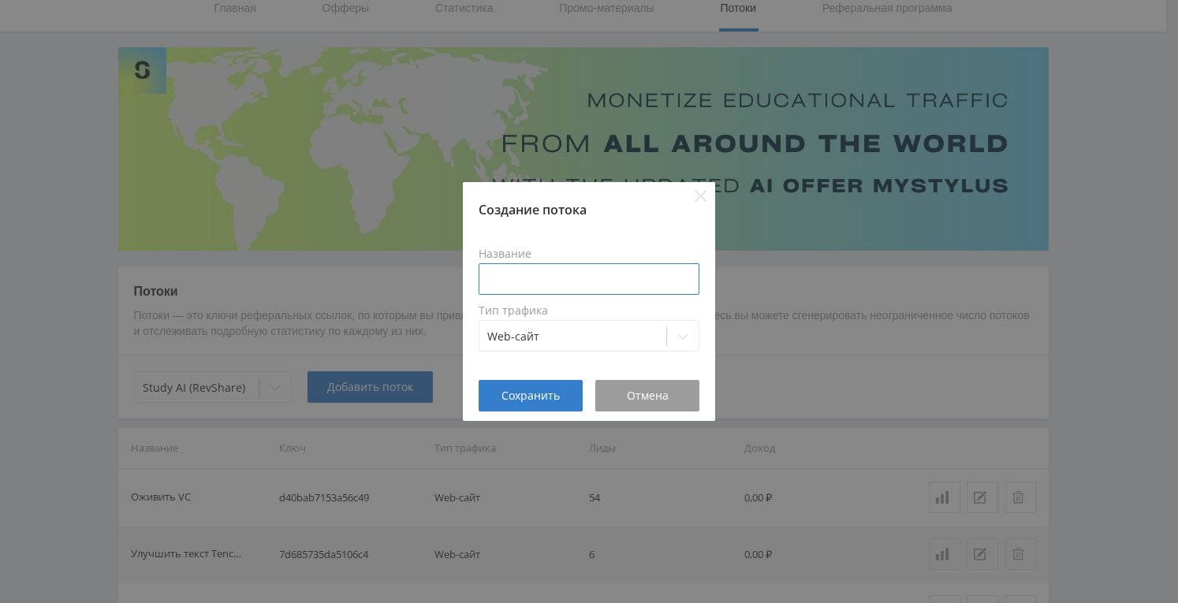
click at [514, 274] on input at bounding box center [589, 279] width 221 height 32
type input "E"
type input "Улучшить к-во фото VC"
click at [530, 392] on span "Сохранить" at bounding box center [530, 395] width 58 height 13
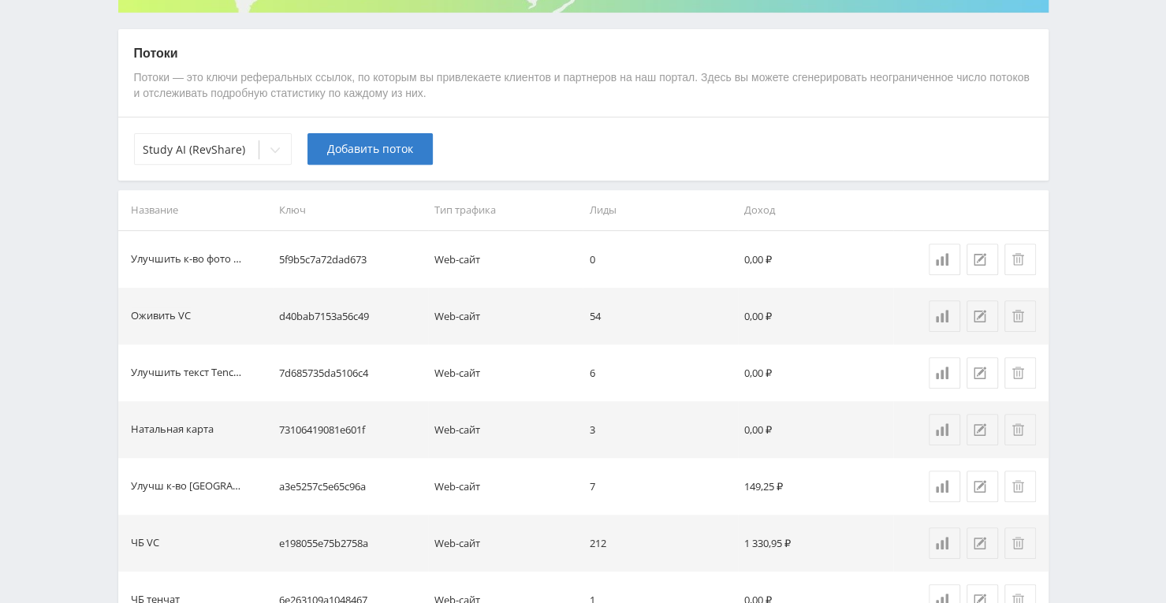
scroll to position [378, 0]
